Goal: Task Accomplishment & Management: Manage account settings

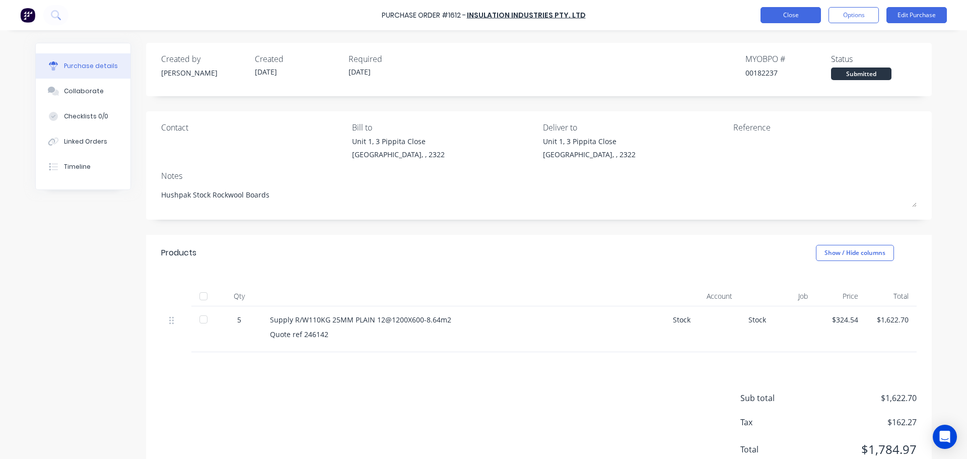
drag, startPoint x: 0, startPoint y: 0, endPoint x: 795, endPoint y: 12, distance: 795.1
click at [795, 12] on button "Close" at bounding box center [790, 15] width 60 height 16
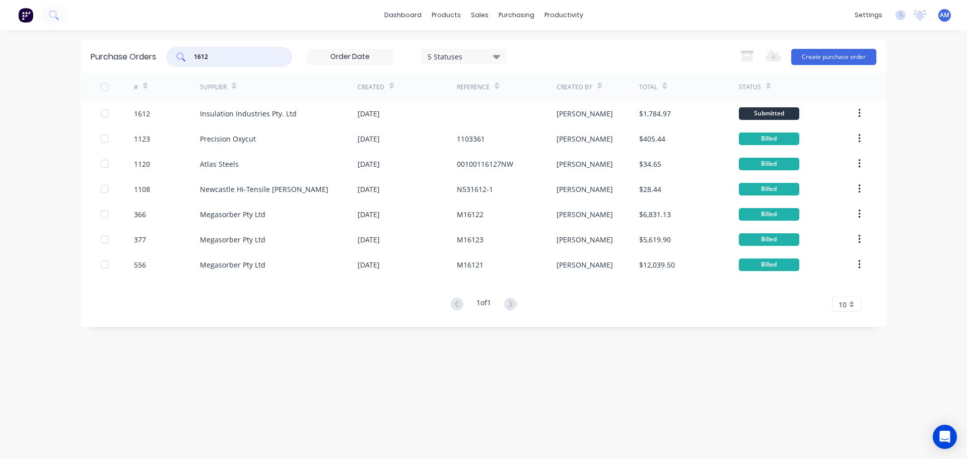
drag, startPoint x: 224, startPoint y: 55, endPoint x: 191, endPoint y: 53, distance: 33.3
click at [191, 53] on div "1612" at bounding box center [229, 57] width 126 height 20
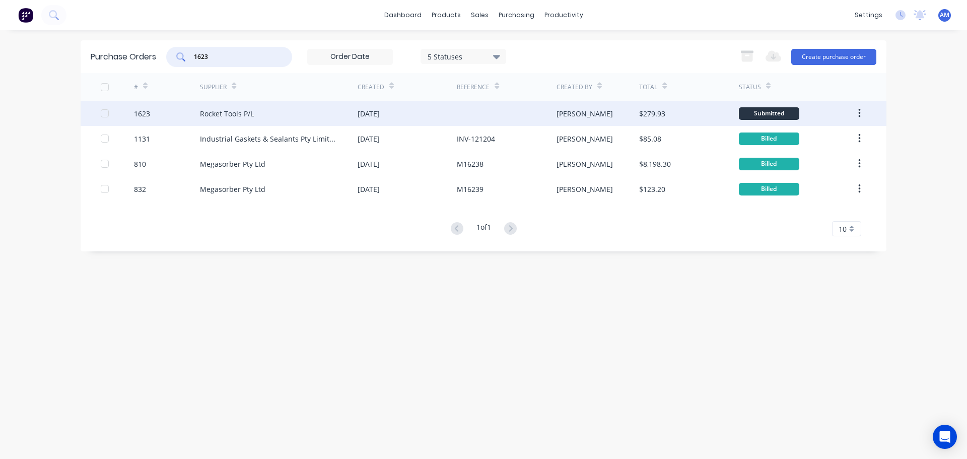
type input "1623"
click at [380, 111] on div "[DATE]" at bounding box center [368, 113] width 22 height 11
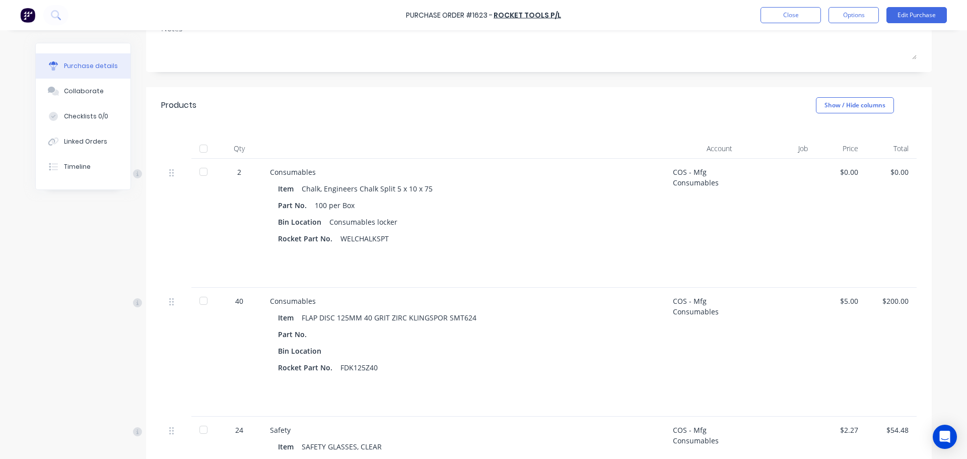
scroll to position [143, 0]
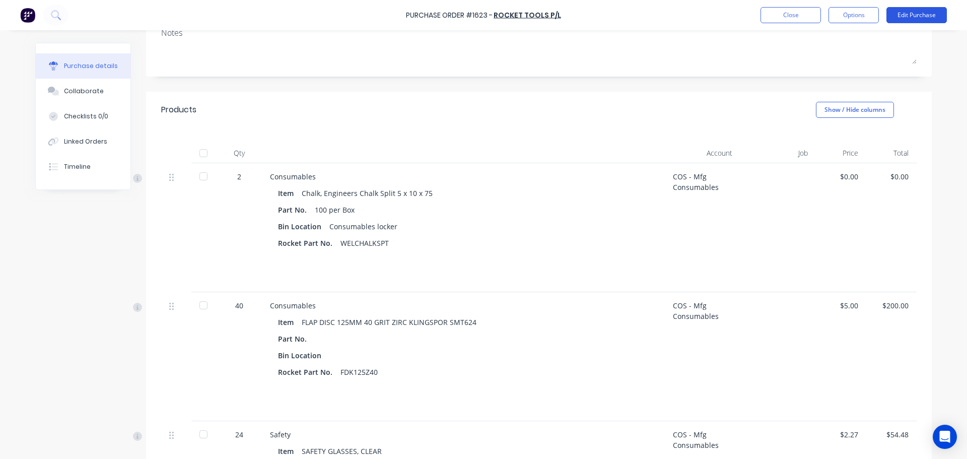
click at [915, 15] on button "Edit Purchase" at bounding box center [916, 15] width 60 height 16
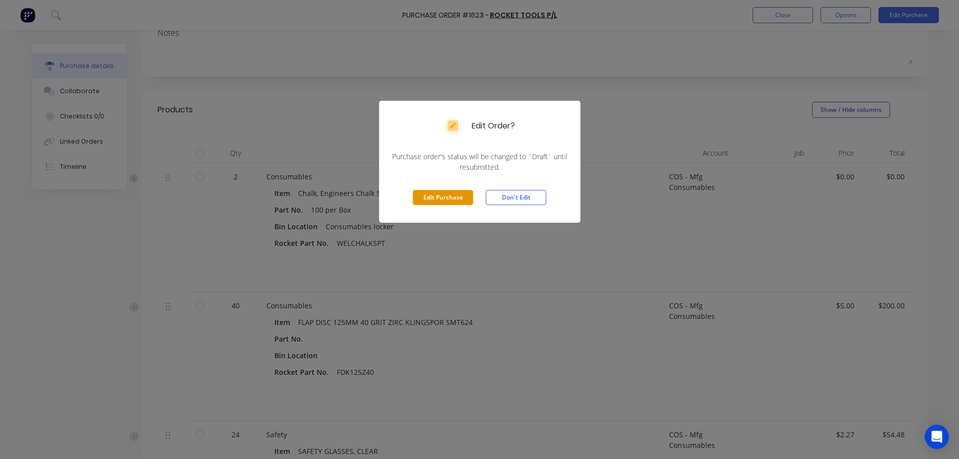
click at [451, 198] on button "Edit Purchase" at bounding box center [443, 197] width 60 height 15
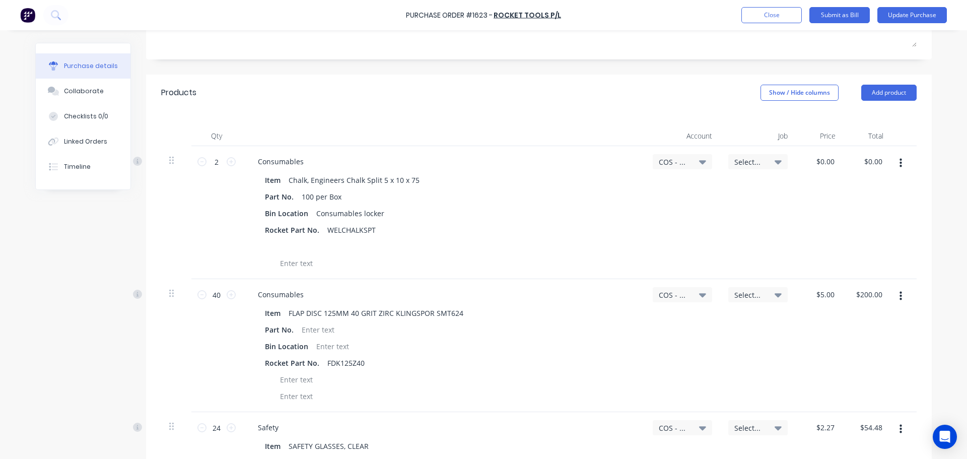
scroll to position [193, 0]
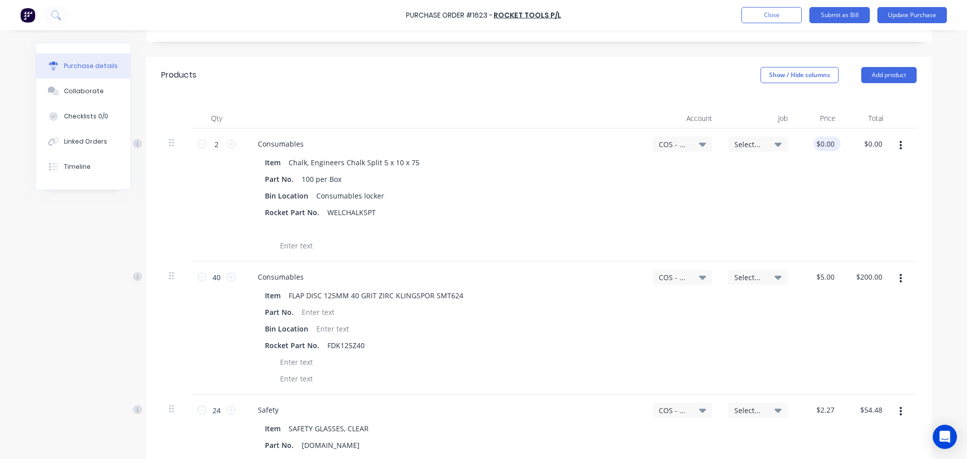
drag, startPoint x: 833, startPoint y: 142, endPoint x: 819, endPoint y: 144, distance: 13.7
click at [819, 144] on div "$0.00 $0.00" at bounding box center [826, 143] width 27 height 15
drag, startPoint x: 829, startPoint y: 147, endPoint x: 818, endPoint y: 145, distance: 11.3
click at [818, 145] on input "0.00" at bounding box center [826, 143] width 19 height 15
type input "$20.00"
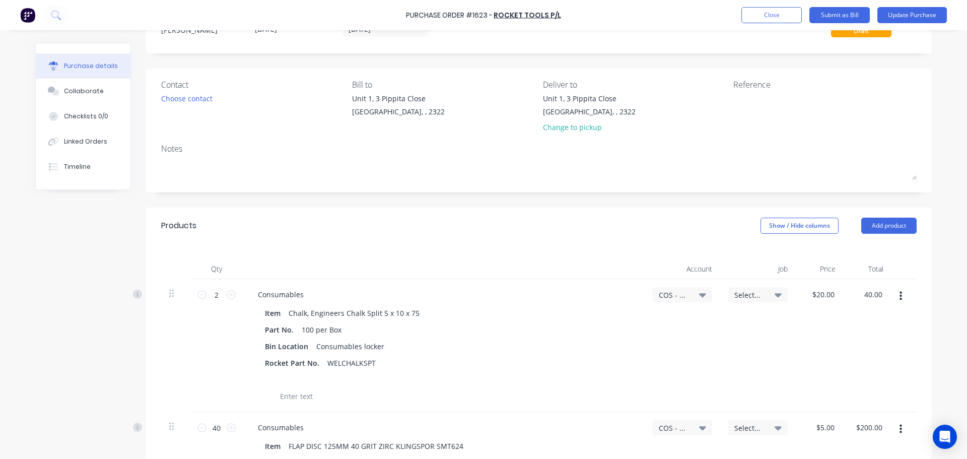
scroll to position [0, 0]
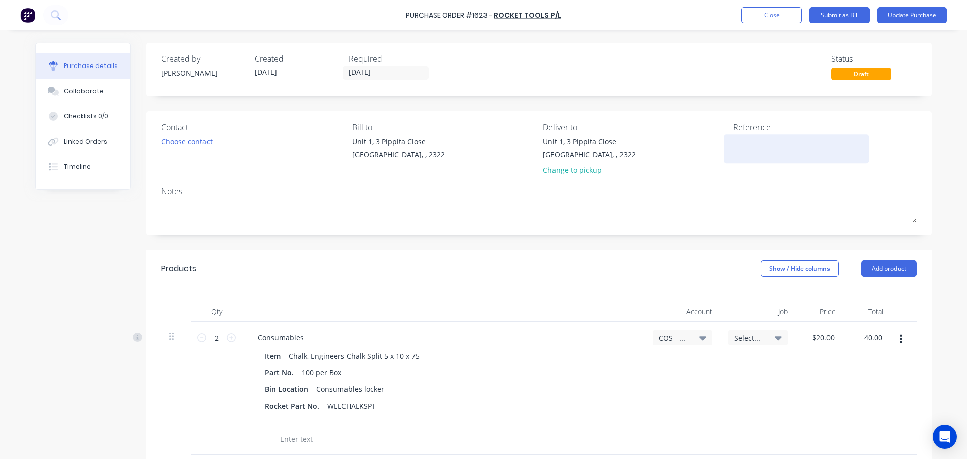
type input "$40.00"
click at [744, 146] on textarea at bounding box center [796, 147] width 126 height 23
paste textarea "Quotation No : 40014535"
type textarea "x"
type textarea "Quotation No : 40014535"
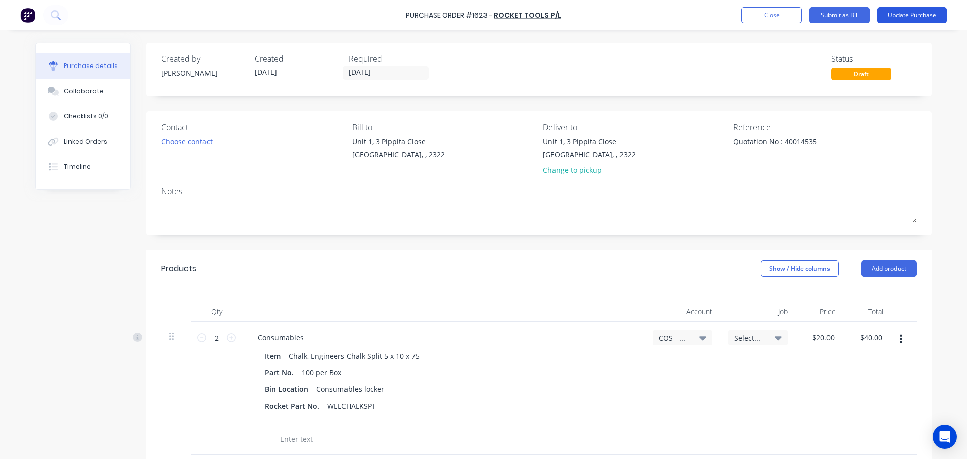
type textarea "x"
type textarea "Quotation No : 40014535"
click at [900, 17] on button "Update Purchase" at bounding box center [911, 15] width 69 height 16
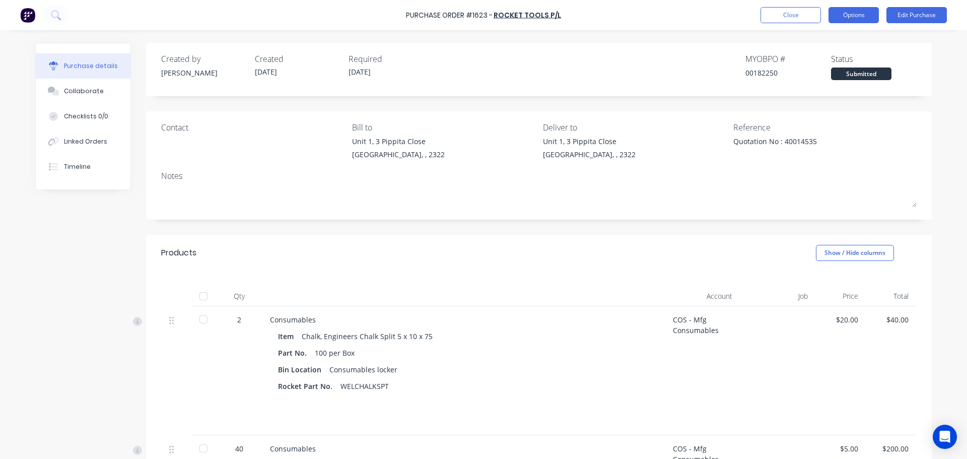
click at [854, 20] on button "Options" at bounding box center [853, 15] width 50 height 16
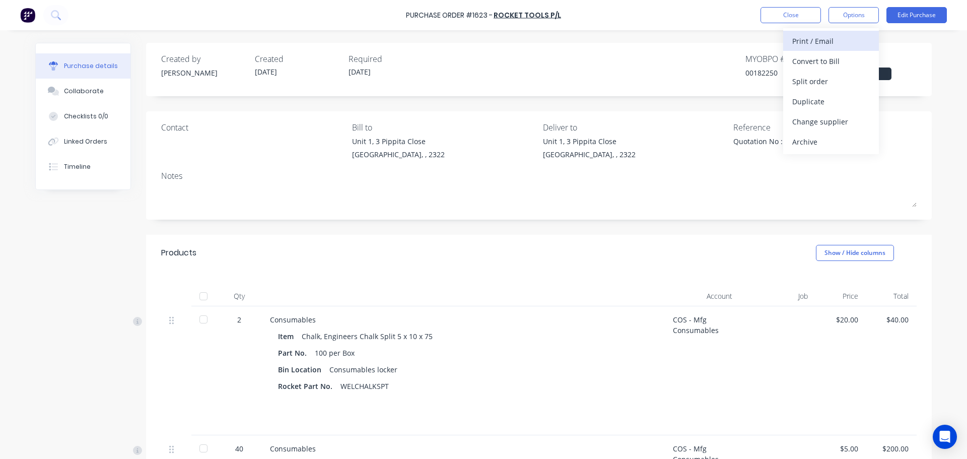
click at [821, 45] on div "Print / Email" at bounding box center [831, 41] width 78 height 15
click at [809, 60] on div "With pricing" at bounding box center [831, 61] width 78 height 15
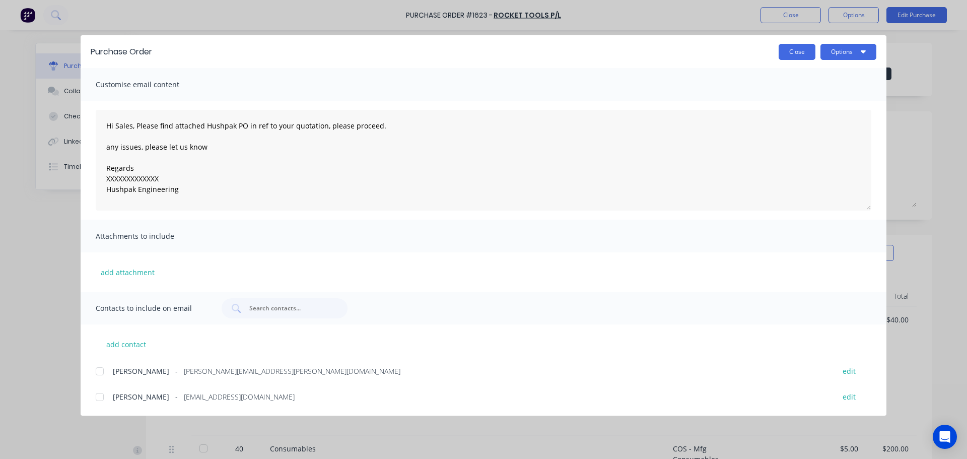
click at [792, 51] on button "Close" at bounding box center [796, 52] width 37 height 16
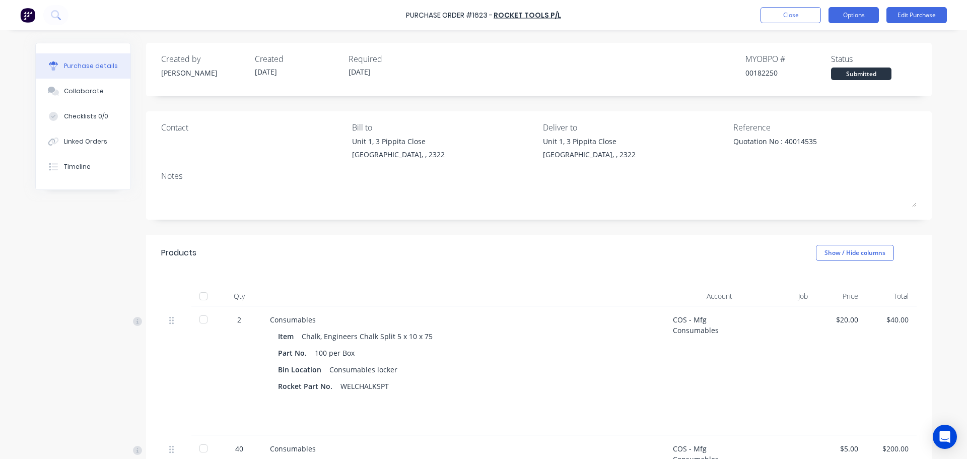
click at [855, 19] on button "Options" at bounding box center [853, 15] width 50 height 16
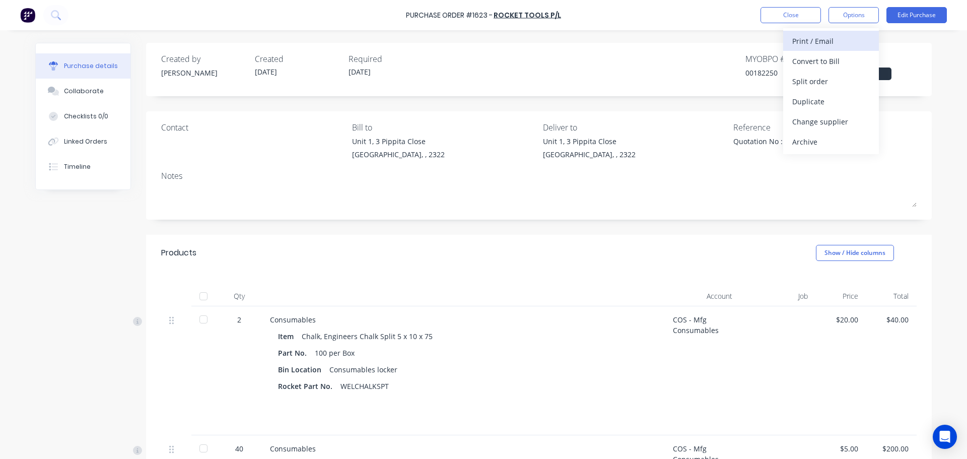
click at [817, 43] on div "Print / Email" at bounding box center [831, 41] width 78 height 15
click at [820, 58] on div "With pricing" at bounding box center [831, 61] width 78 height 15
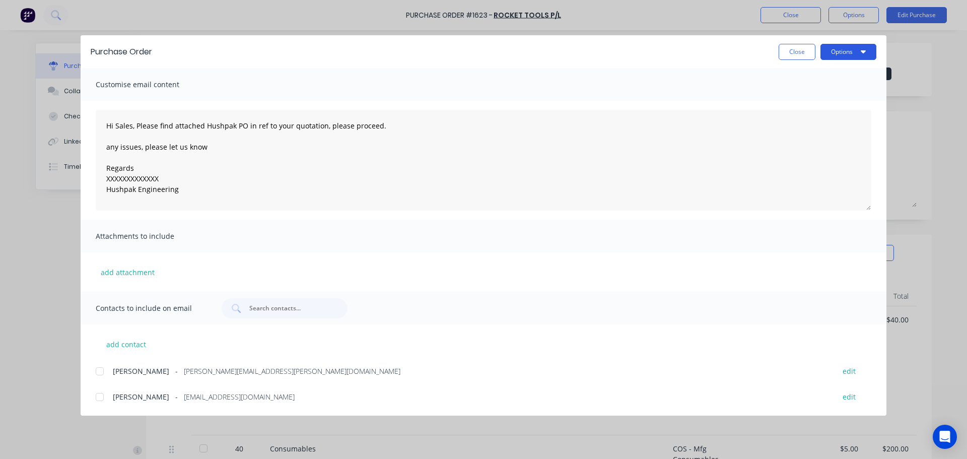
click at [841, 50] on button "Options" at bounding box center [848, 52] width 56 height 16
click at [794, 99] on div "Print" at bounding box center [828, 97] width 78 height 15
drag, startPoint x: 793, startPoint y: 49, endPoint x: 763, endPoint y: 75, distance: 40.0
click at [793, 50] on button "Close" at bounding box center [796, 52] width 37 height 16
type textarea "x"
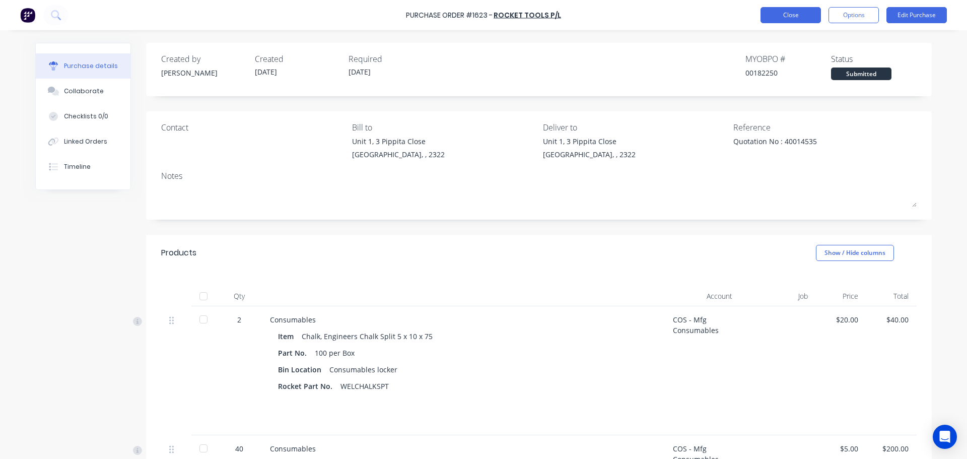
click at [794, 13] on button "Close" at bounding box center [790, 15] width 60 height 16
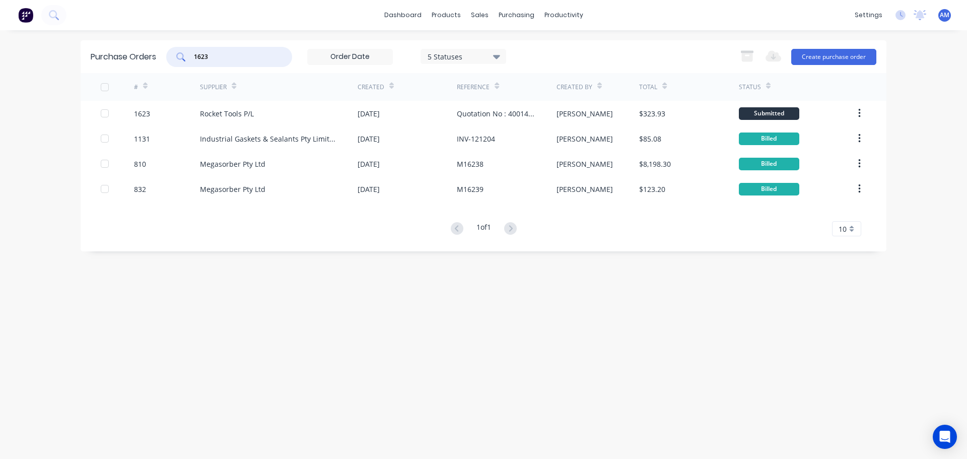
drag, startPoint x: 203, startPoint y: 56, endPoint x: 191, endPoint y: 57, distance: 12.2
click at [191, 57] on div "1623" at bounding box center [229, 57] width 126 height 20
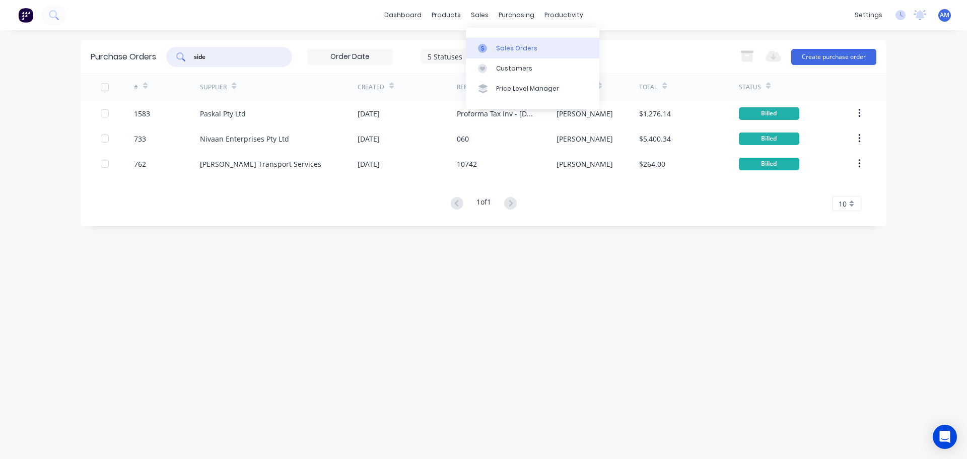
type input "side"
click at [509, 50] on div "Sales Orders" at bounding box center [516, 48] width 41 height 9
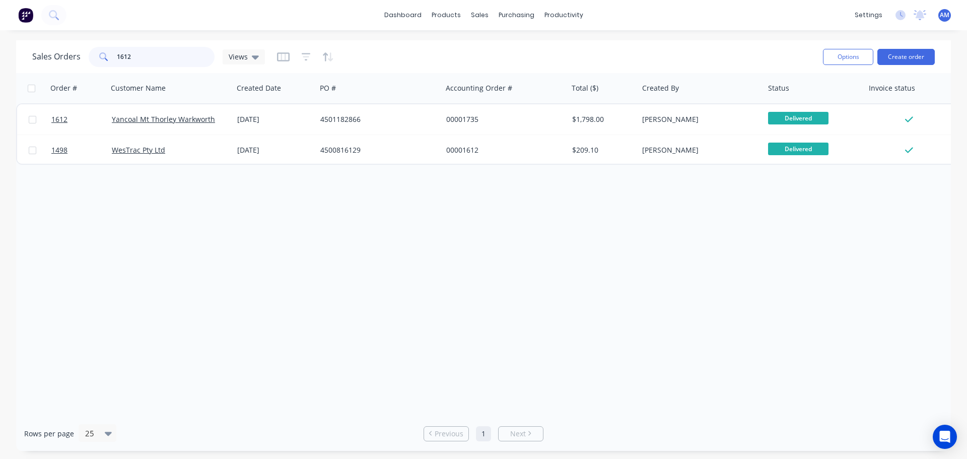
drag, startPoint x: 146, startPoint y: 58, endPoint x: 115, endPoint y: 59, distance: 30.7
click at [117, 59] on input "1612" at bounding box center [166, 57] width 98 height 20
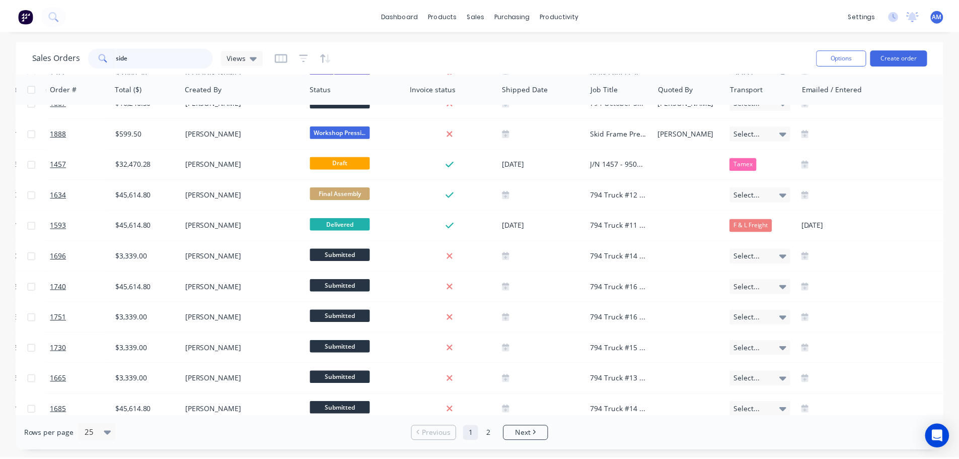
scroll to position [201, 484]
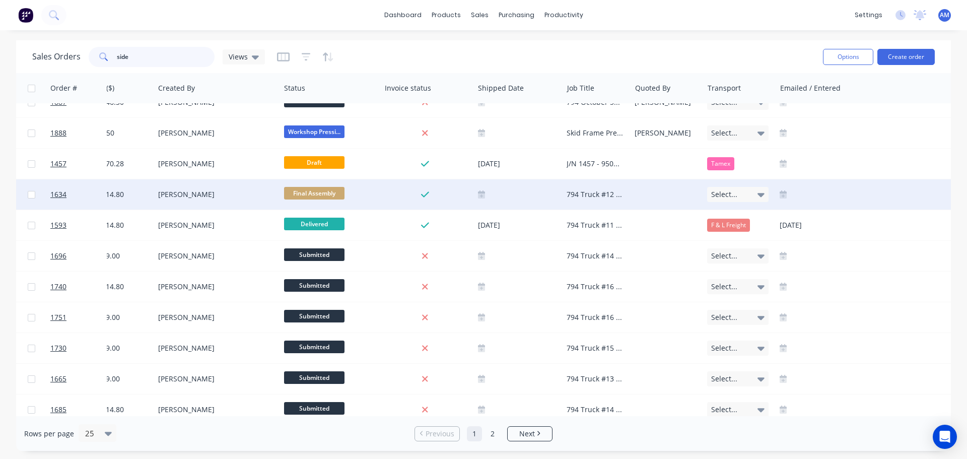
type input "side"
click at [594, 192] on div "794 Truck #12 - MT500305 - Side Panel Kit - LH & RH" at bounding box center [594, 194] width 57 height 10
click at [63, 193] on span "1634" at bounding box center [58, 194] width 16 height 10
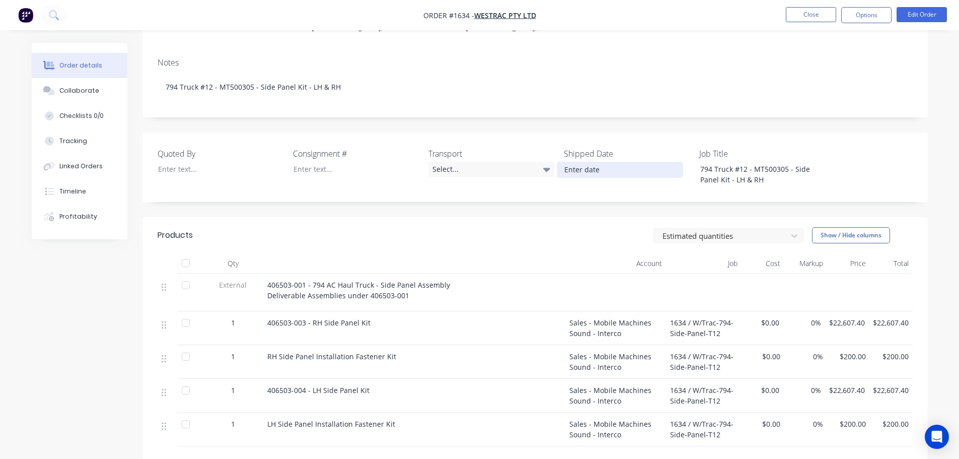
scroll to position [101, 0]
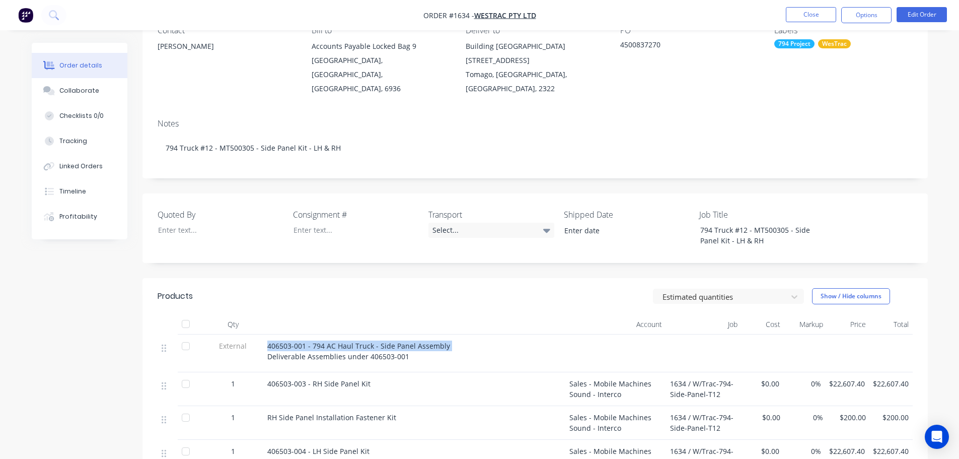
drag, startPoint x: 445, startPoint y: 328, endPoint x: 267, endPoint y: 332, distance: 177.8
click at [267, 340] on div "406503-001 - 794 AC Haul Truck - Side Panel Assembly Deliverable Assemblies und…" at bounding box center [414, 350] width 294 height 21
copy span "406503-001 - 794 AC Haul Truck - Side Panel Assembly"
click at [654, 44] on div "4500837270" at bounding box center [683, 46] width 126 height 14
drag, startPoint x: 668, startPoint y: 49, endPoint x: 620, endPoint y: 47, distance: 47.4
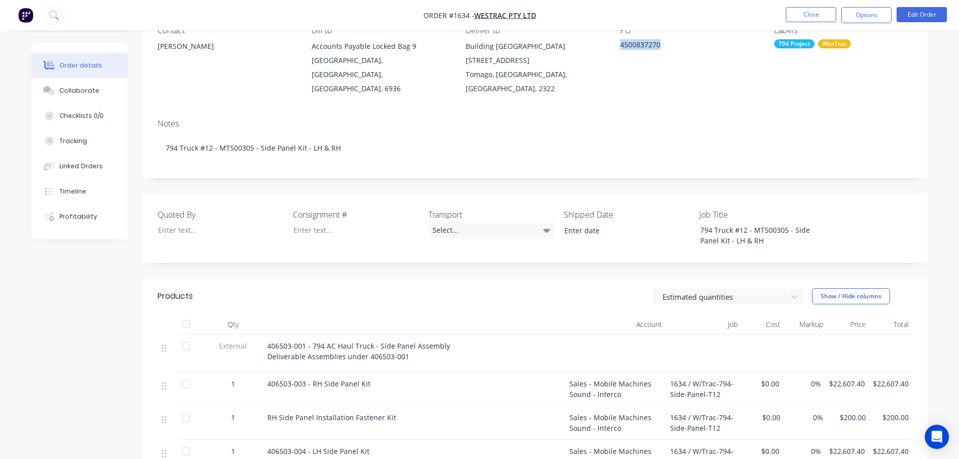
click at [620, 47] on div "4500837270" at bounding box center [683, 46] width 126 height 14
copy div "4500837270"
click at [812, 20] on button "Close" at bounding box center [811, 14] width 50 height 15
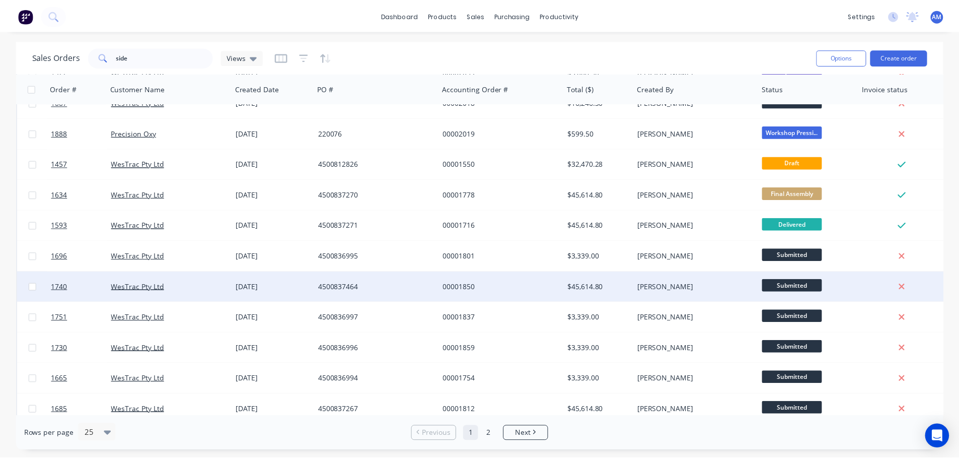
scroll to position [252, 0]
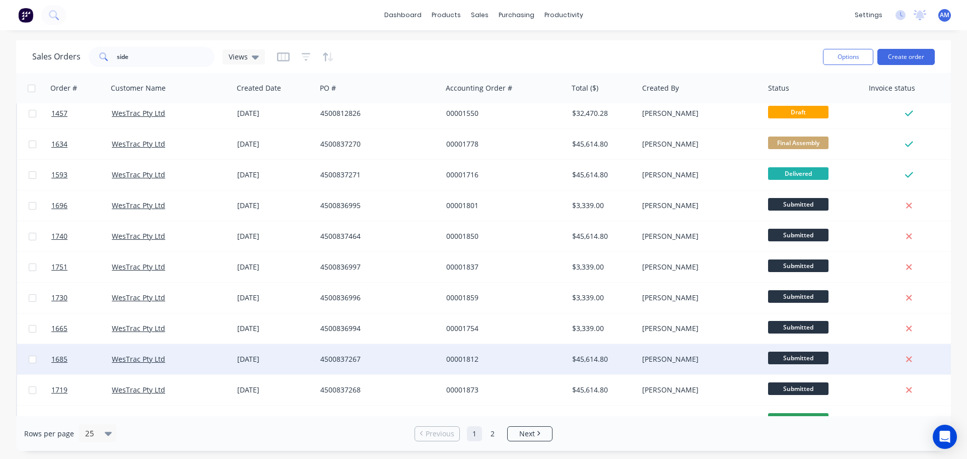
click at [584, 359] on div "$45,614.80" at bounding box center [601, 359] width 59 height 10
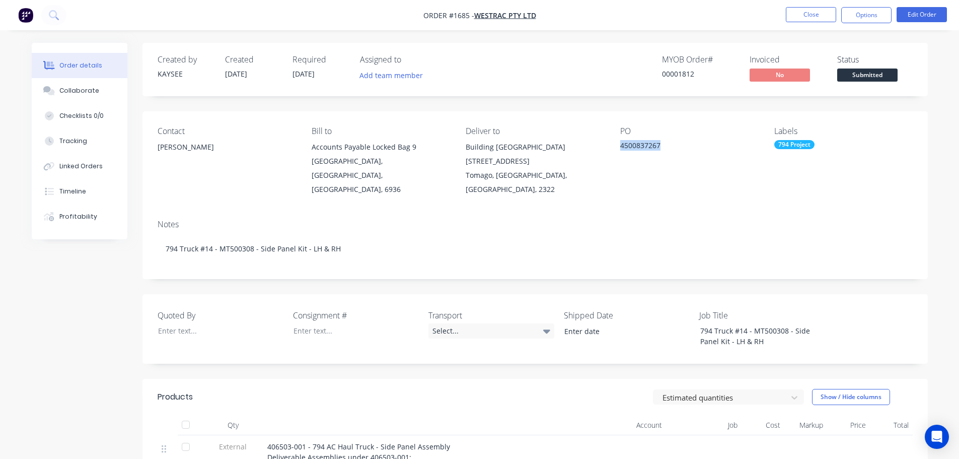
drag, startPoint x: 662, startPoint y: 143, endPoint x: 620, endPoint y: 148, distance: 42.0
click at [620, 148] on div "4500837267" at bounding box center [683, 147] width 126 height 14
copy div "4500837267"
click at [800, 18] on button "Close" at bounding box center [811, 14] width 50 height 15
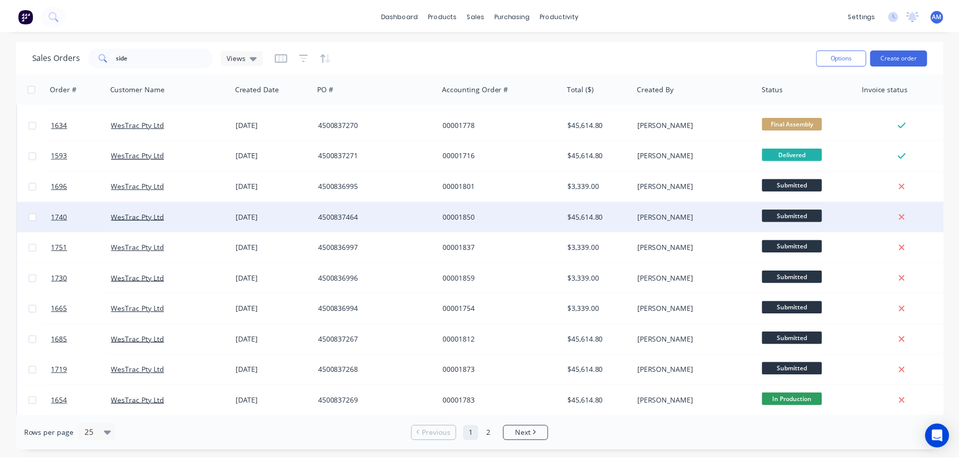
scroll to position [302, 0]
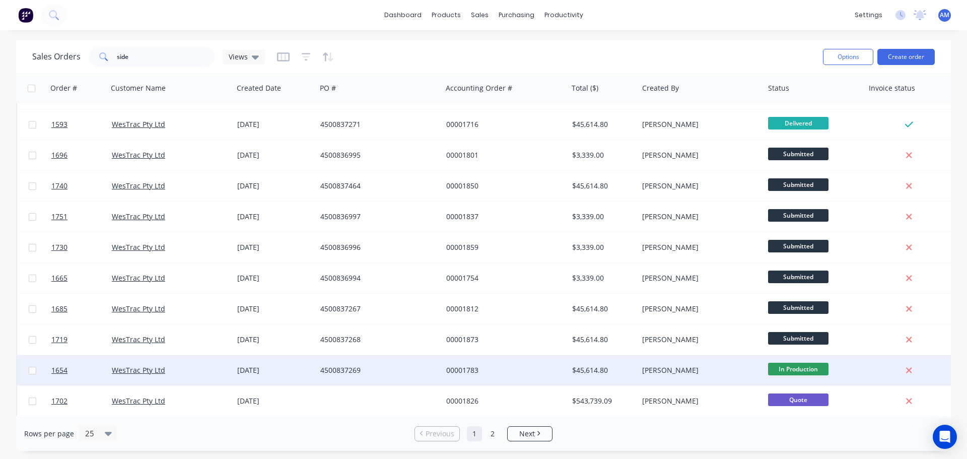
click at [585, 366] on div "$45,614.80" at bounding box center [601, 370] width 59 height 10
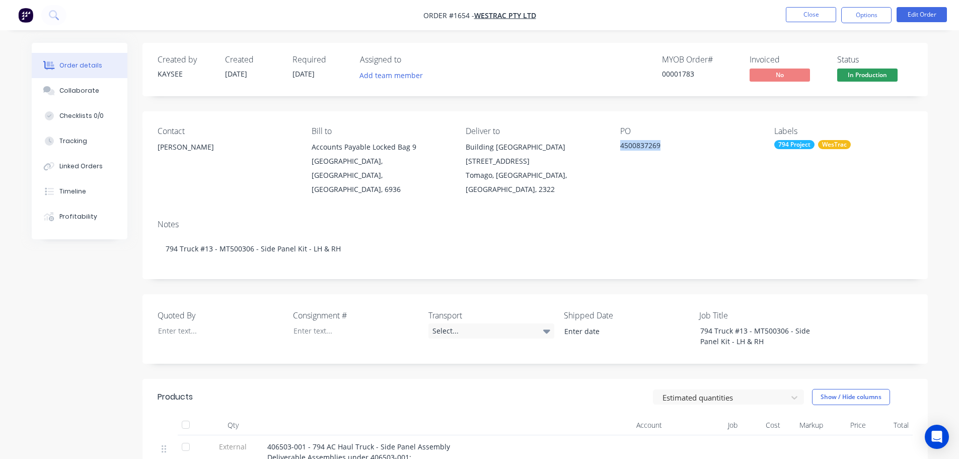
drag, startPoint x: 660, startPoint y: 146, endPoint x: 621, endPoint y: 145, distance: 38.3
click at [621, 145] on div "4500837269" at bounding box center [683, 147] width 126 height 14
copy div "4500837269"
click at [813, 15] on button "Close" at bounding box center [811, 14] width 50 height 15
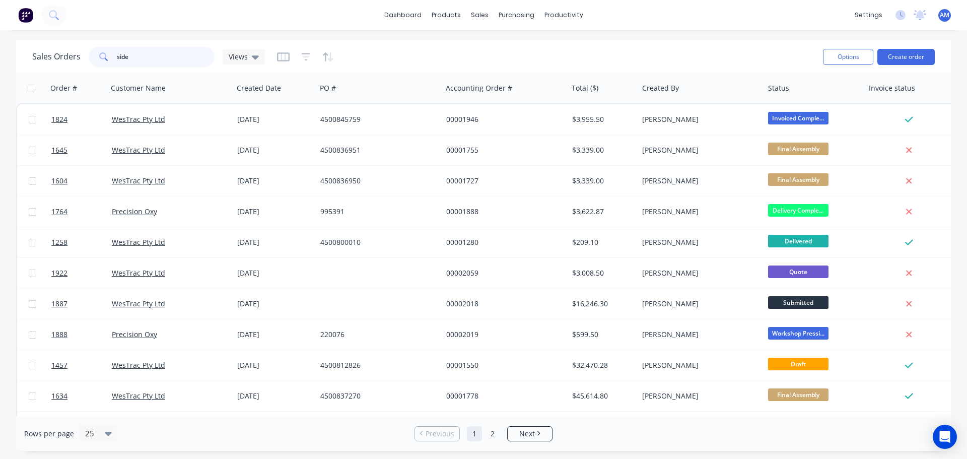
drag, startPoint x: 151, startPoint y: 55, endPoint x: 111, endPoint y: 51, distance: 39.9
click at [111, 51] on div "side" at bounding box center [152, 57] width 126 height 20
paste input "220076"
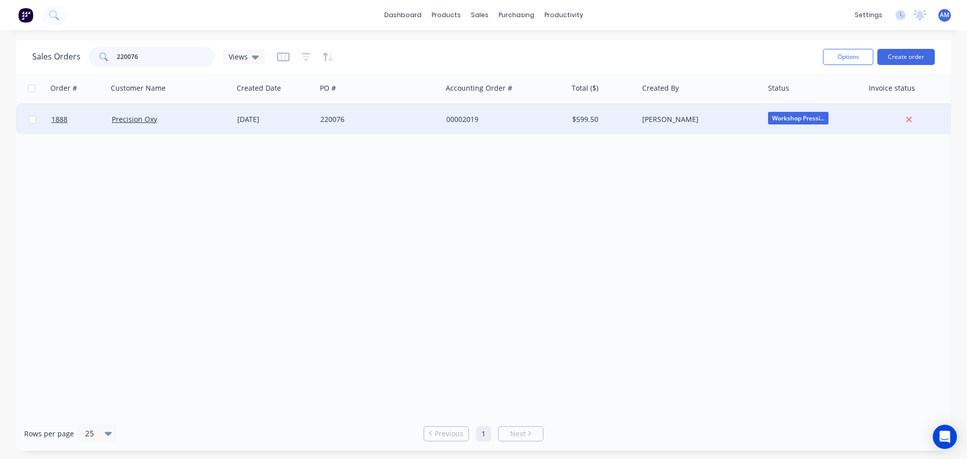
type input "220076"
click at [469, 120] on div "00002019" at bounding box center [502, 119] width 112 height 10
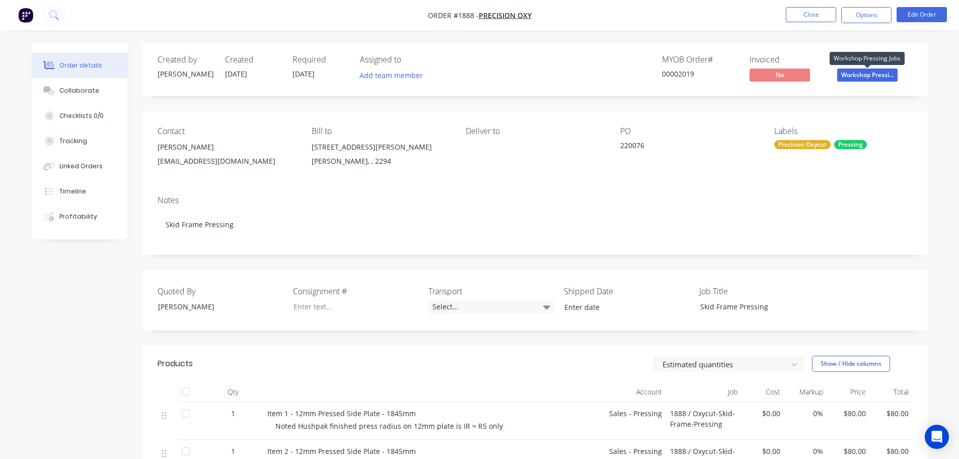
click at [863, 77] on span "Workshop Pressi..." at bounding box center [867, 74] width 60 height 13
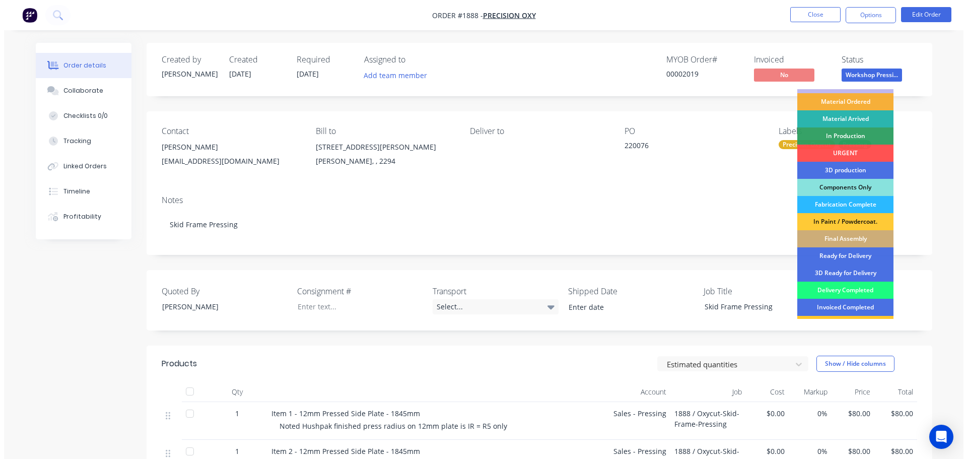
scroll to position [101, 0]
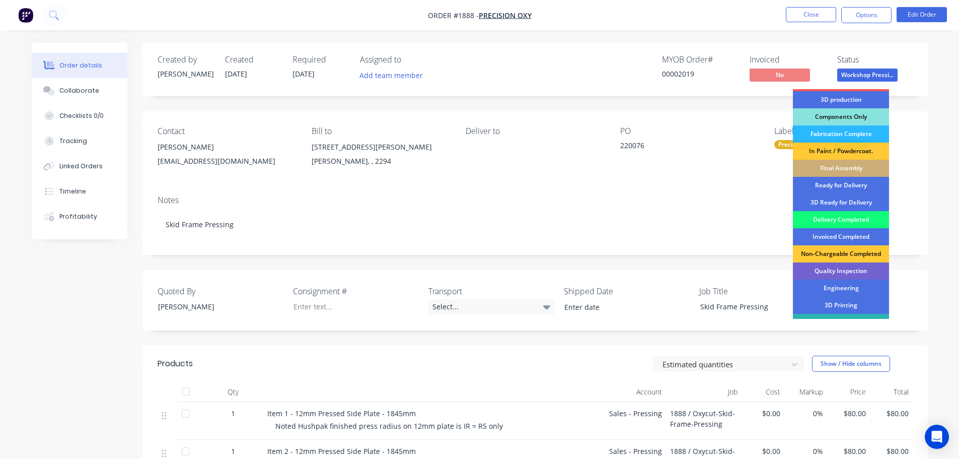
click at [841, 216] on div "Delivery Completed" at bounding box center [841, 219] width 96 height 17
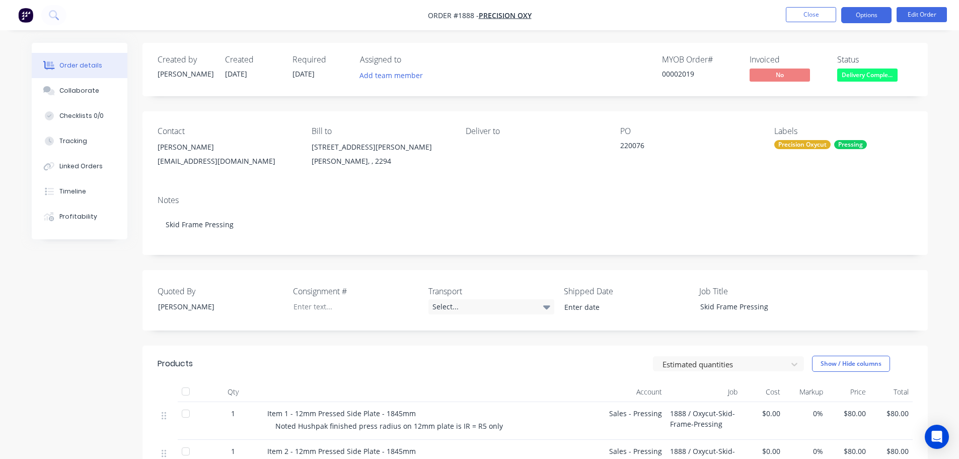
click at [876, 16] on button "Options" at bounding box center [866, 15] width 50 height 16
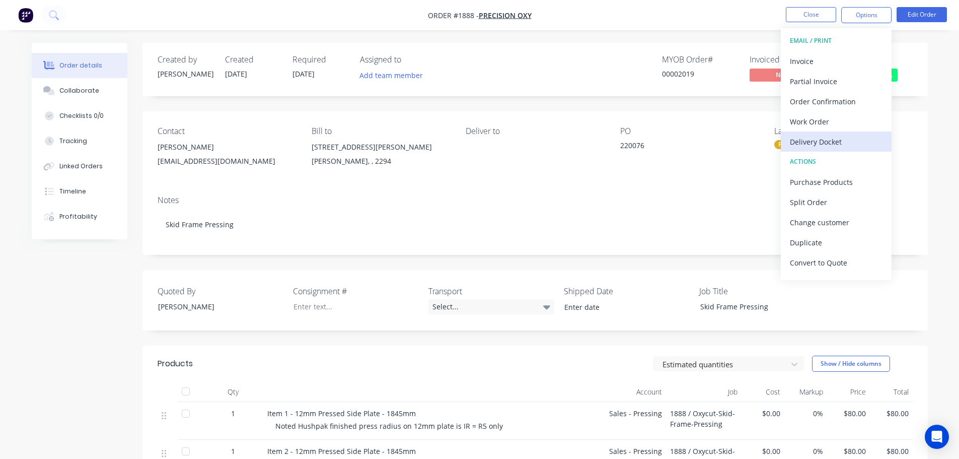
click at [833, 143] on div "Delivery Docket" at bounding box center [836, 141] width 93 height 15
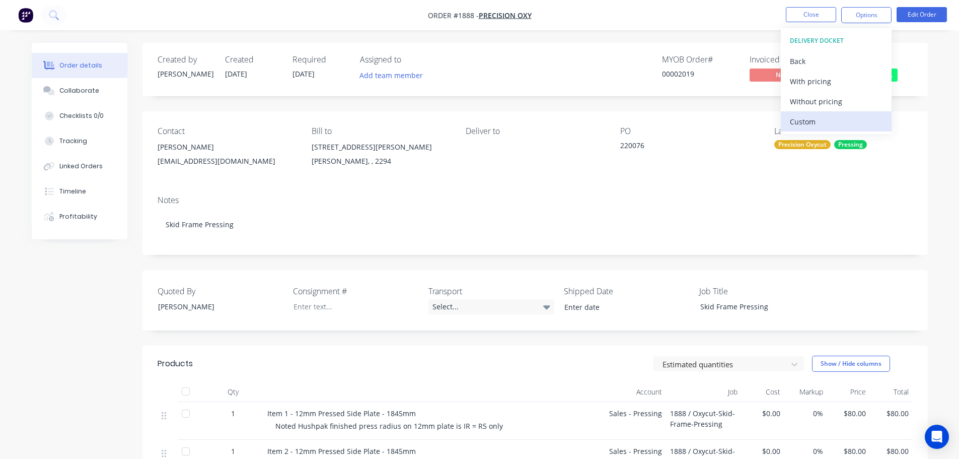
click at [820, 119] on div "Custom" at bounding box center [836, 121] width 93 height 15
click at [820, 101] on div "Without pricing" at bounding box center [836, 101] width 93 height 15
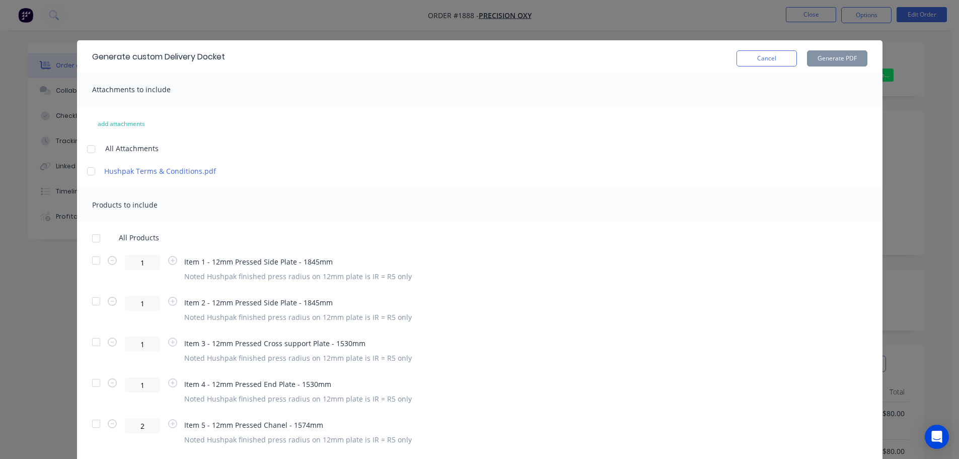
click at [95, 238] on div at bounding box center [96, 238] width 20 height 20
click at [820, 57] on button "Generate PDF" at bounding box center [837, 58] width 60 height 16
